Goal: Task Accomplishment & Management: Manage account settings

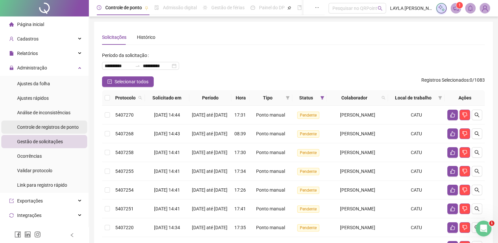
click at [42, 124] on div "Controle de registros de ponto" at bounding box center [48, 127] width 62 height 13
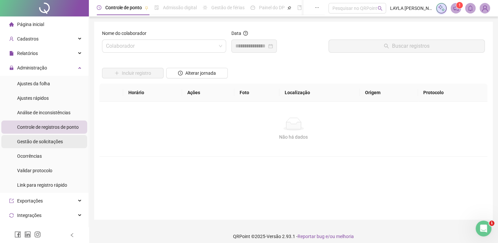
click at [40, 136] on div "Gestão de solicitações" at bounding box center [40, 141] width 46 height 13
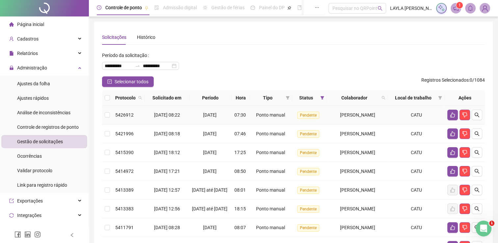
click at [336, 123] on td "[PERSON_NAME]" at bounding box center [357, 115] width 61 height 19
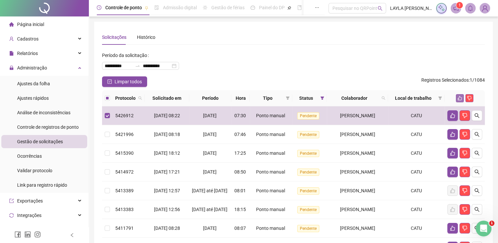
click at [459, 99] on icon "like" at bounding box center [460, 98] width 4 height 4
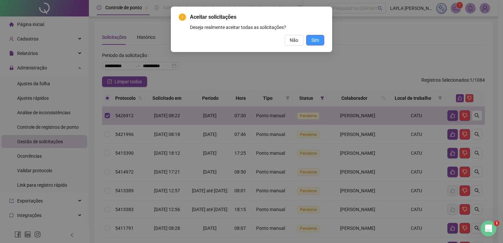
click at [316, 38] on span "Sim" at bounding box center [316, 40] width 8 height 7
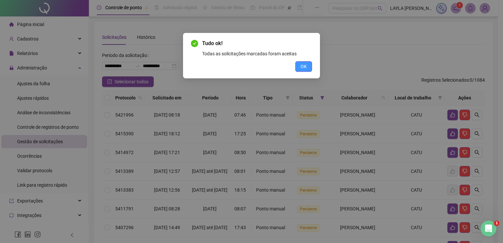
click at [296, 65] on button "OK" at bounding box center [303, 66] width 17 height 11
